Goal: Task Accomplishment & Management: Check status

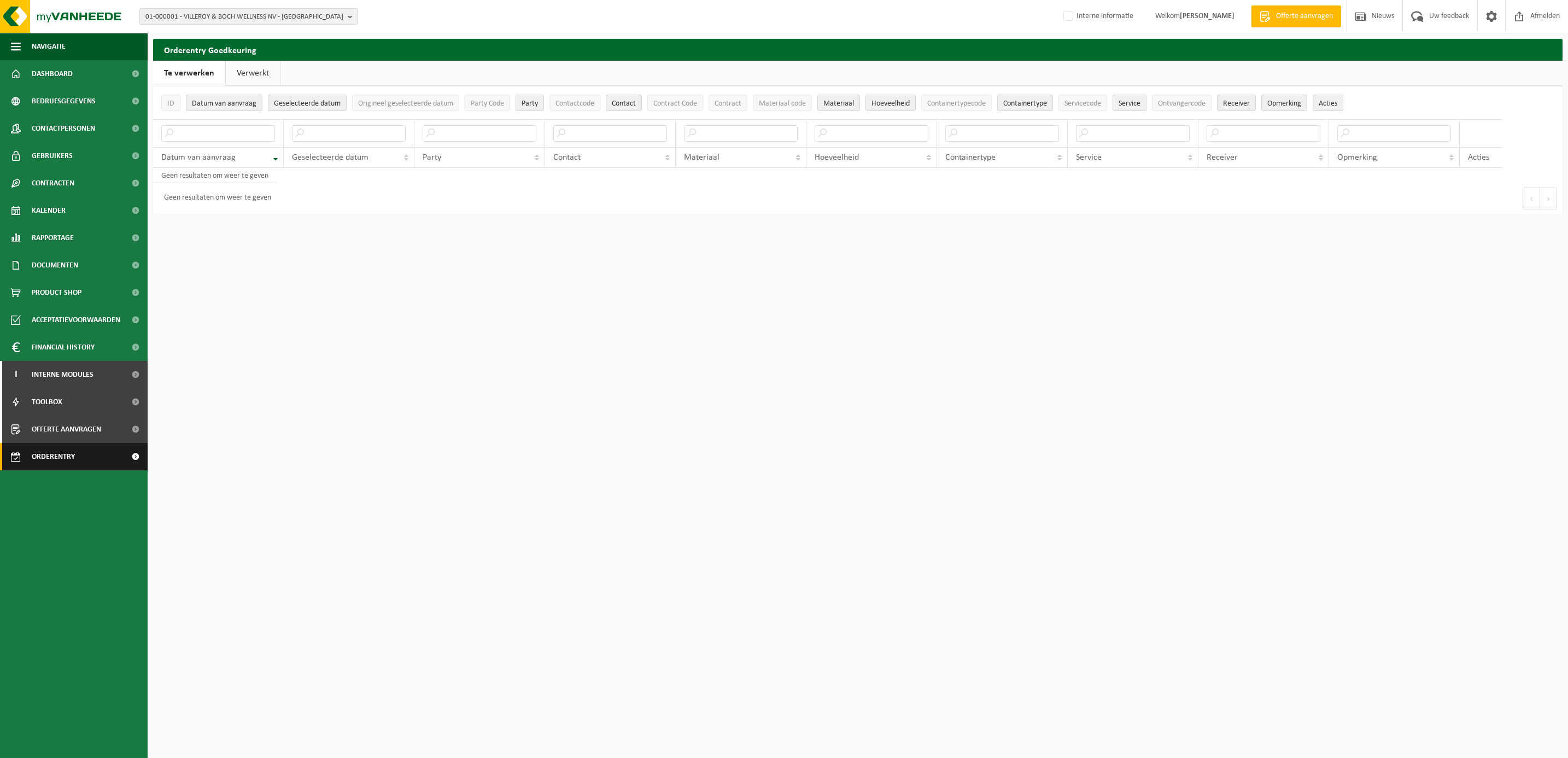
click at [28, 457] on link "Orderentry Goedkeuring" at bounding box center [74, 457] width 148 height 27
click at [64, 452] on span "Orderentry Goedkeuring" at bounding box center [77, 457] width 92 height 27
